Goal: Task Accomplishment & Management: Use online tool/utility

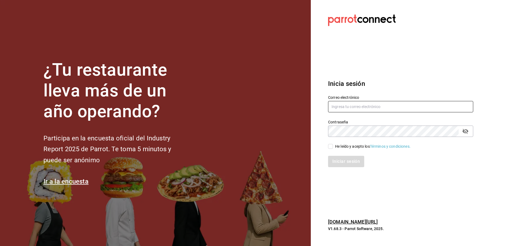
type input "[PERSON_NAME][EMAIL_ADDRESS][PERSON_NAME][DOMAIN_NAME]"
click at [331, 146] on input "He leído y acepto los Términos y condiciones." at bounding box center [330, 146] width 5 height 5
checkbox input "true"
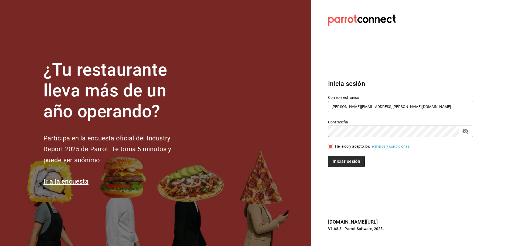
click at [341, 158] on button "Iniciar sesión" at bounding box center [346, 161] width 37 height 11
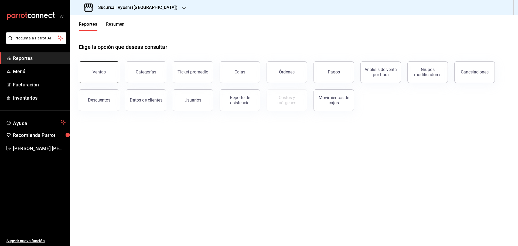
click at [91, 68] on button "Ventas" at bounding box center [99, 72] width 40 height 22
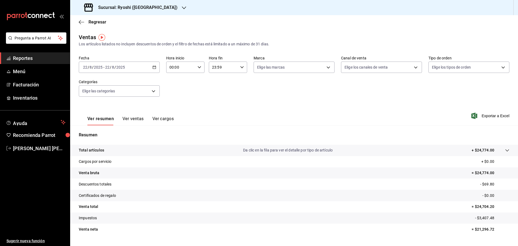
click at [155, 68] on \(Stroke\) "button" at bounding box center [154, 67] width 3 height 3
click at [97, 134] on span "Rango de fechas" at bounding box center [104, 132] width 42 height 6
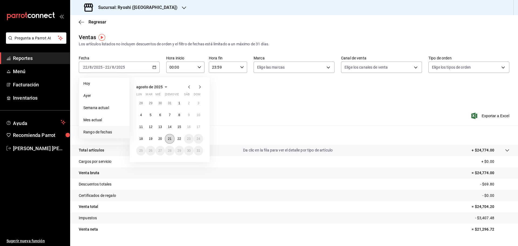
click at [170, 141] on button "21" at bounding box center [169, 139] width 9 height 10
click at [175, 140] on button "22" at bounding box center [178, 139] width 9 height 10
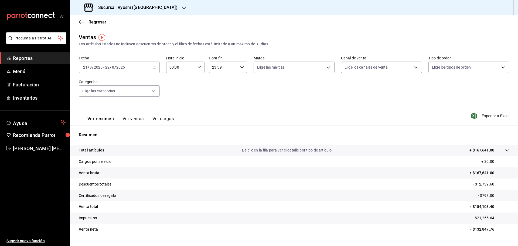
click at [200, 68] on icon "button" at bounding box center [199, 67] width 4 height 4
click at [176, 93] on span "05" at bounding box center [175, 92] width 11 height 4
type input "05:00"
click at [243, 66] on div at bounding box center [259, 123] width 518 height 246
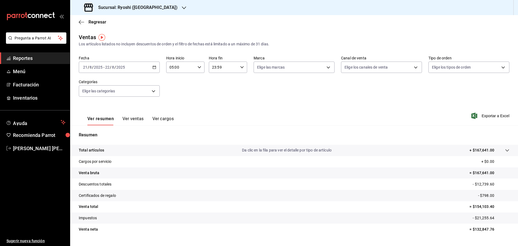
click at [240, 68] on \(Stroke\) "button" at bounding box center [241, 67] width 3 height 2
click at [215, 91] on button "05" at bounding box center [216, 93] width 17 height 11
type input "05:59"
click at [215, 93] on span "05" at bounding box center [217, 94] width 11 height 4
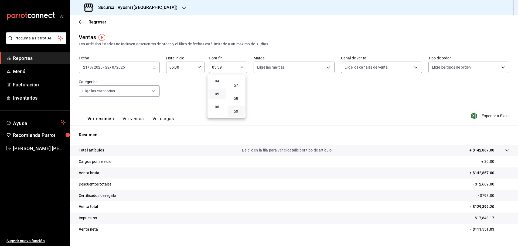
click at [358, 93] on div at bounding box center [259, 123] width 518 height 246
click at [134, 121] on button "Ver ventas" at bounding box center [132, 120] width 21 height 9
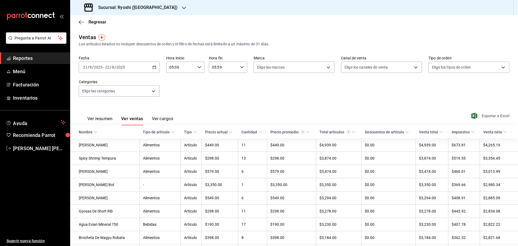
click at [479, 118] on span "Exportar a Excel" at bounding box center [490, 115] width 37 height 6
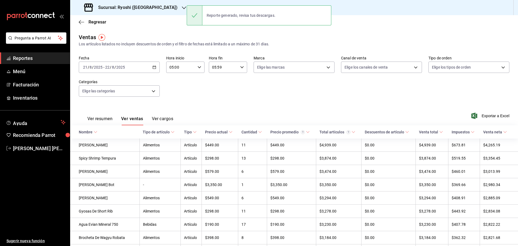
click at [152, 9] on div "Sucursal: Ryoshi ([GEOGRAPHIC_DATA])" at bounding box center [131, 7] width 114 height 15
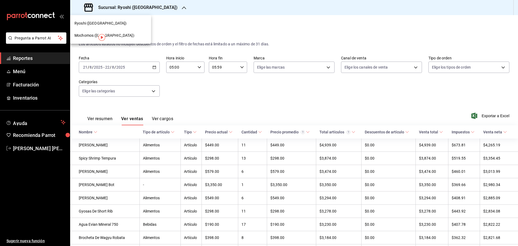
click at [118, 33] on div "Mochomos ([GEOGRAPHIC_DATA])" at bounding box center [110, 36] width 72 height 6
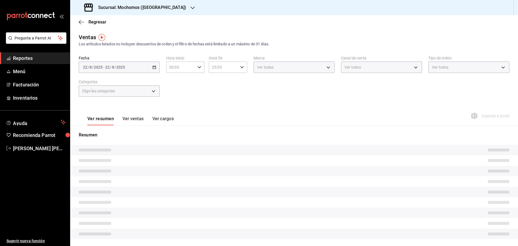
type input "05:00"
type input "05:59"
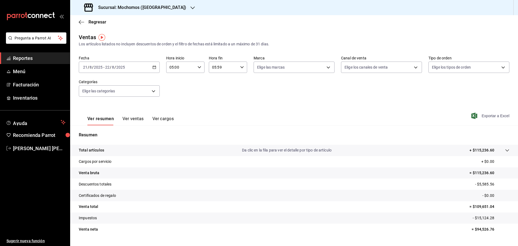
click at [482, 115] on span "Exportar a Excel" at bounding box center [490, 115] width 37 height 6
